Goal: Find specific page/section: Find specific page/section

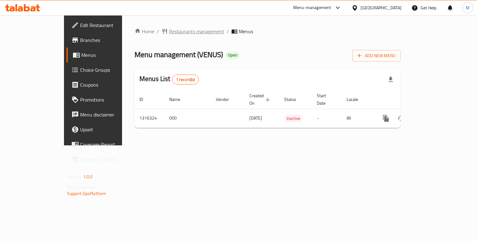
click at [169, 32] on span "Restaurants management" at bounding box center [196, 31] width 55 height 7
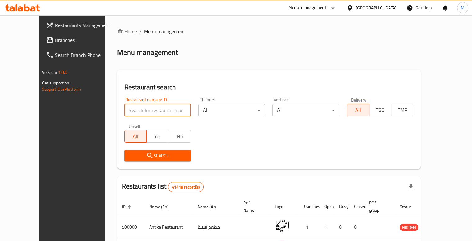
click at [133, 104] on input "search" at bounding box center [158, 110] width 67 height 12
type input "royal nuts"
click button "Search" at bounding box center [158, 155] width 67 height 11
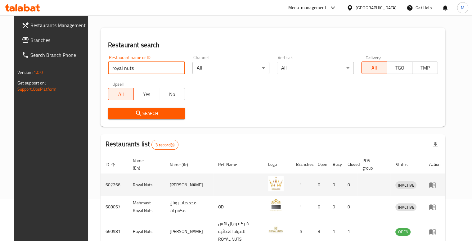
scroll to position [52, 0]
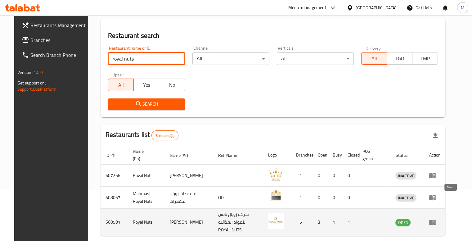
click at [441, 219] on link "enhanced table" at bounding box center [434, 222] width 11 height 7
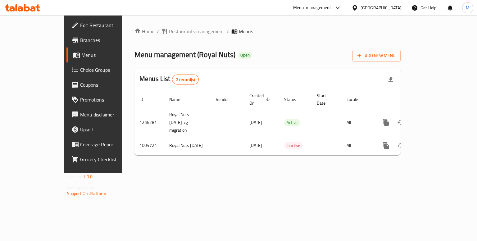
click at [80, 36] on span "Branches" at bounding box center [109, 39] width 59 height 7
